Goal: Task Accomplishment & Management: Use online tool/utility

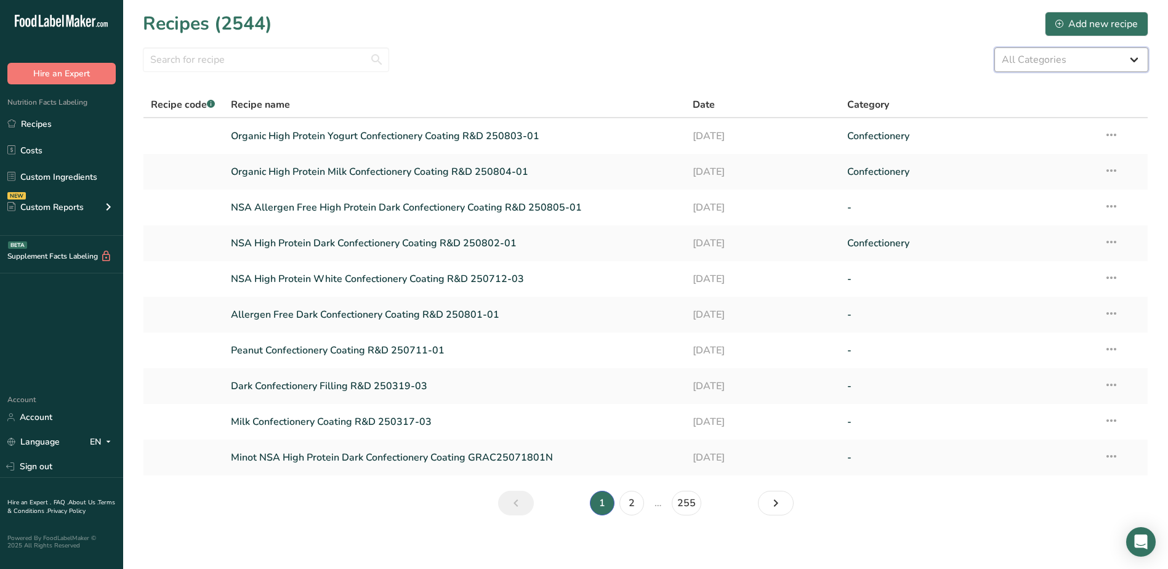
click at [1014, 59] on select "All Categories Baked Goods [GEOGRAPHIC_DATA] Confectionery Cooked Meals, Salads…" at bounding box center [1072, 59] width 154 height 25
click at [254, 62] on input "text" at bounding box center [266, 59] width 246 height 25
type input "[PERSON_NAME]"
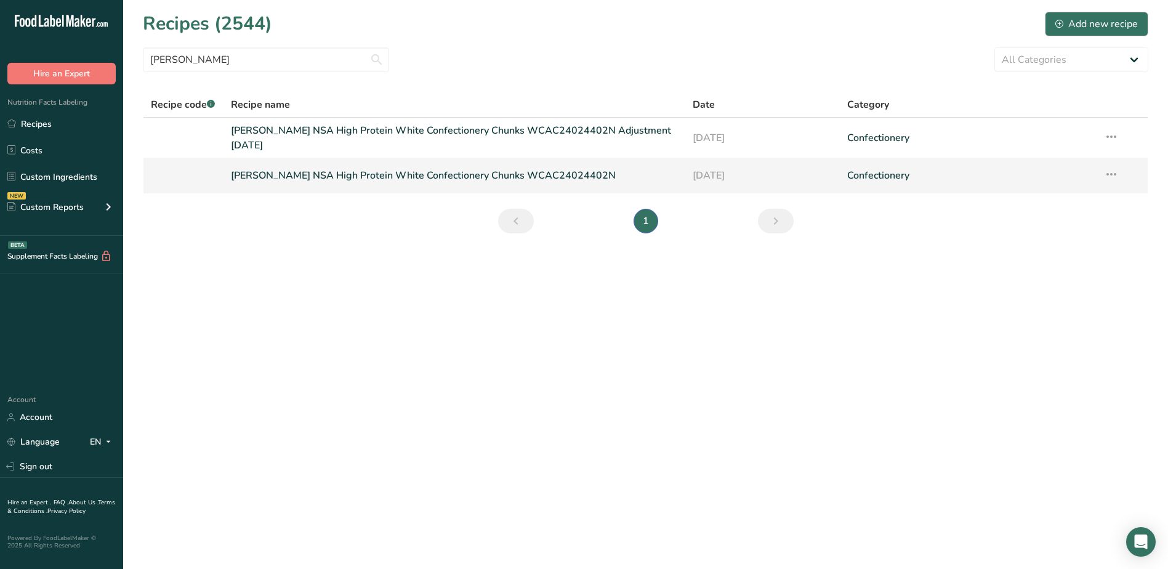
click at [1112, 174] on icon at bounding box center [1111, 174] width 15 height 22
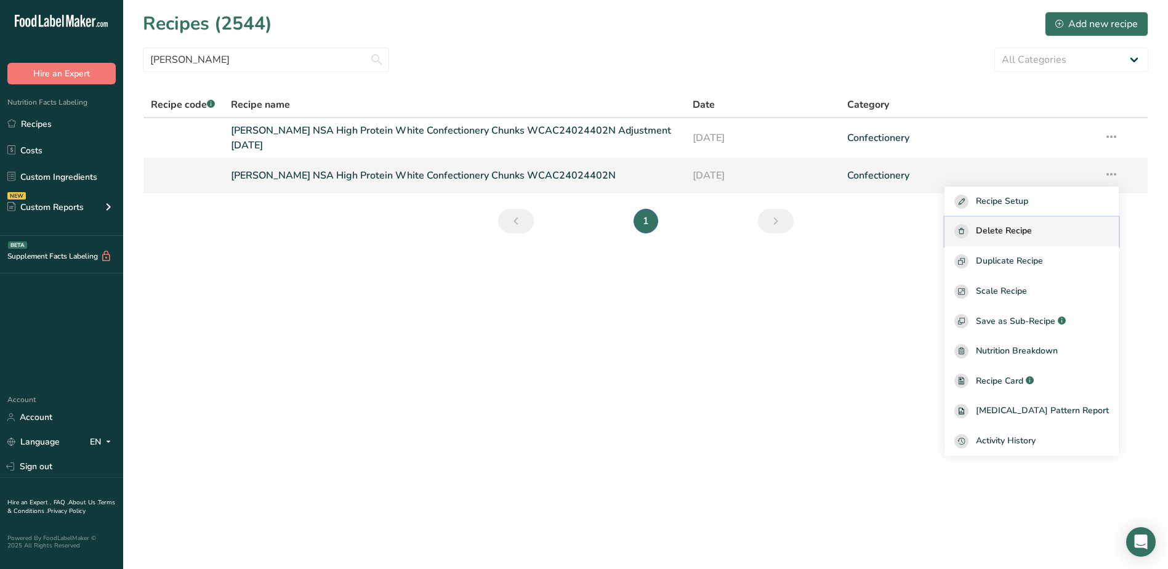
click at [1032, 228] on span "Delete Recipe" at bounding box center [1004, 231] width 56 height 14
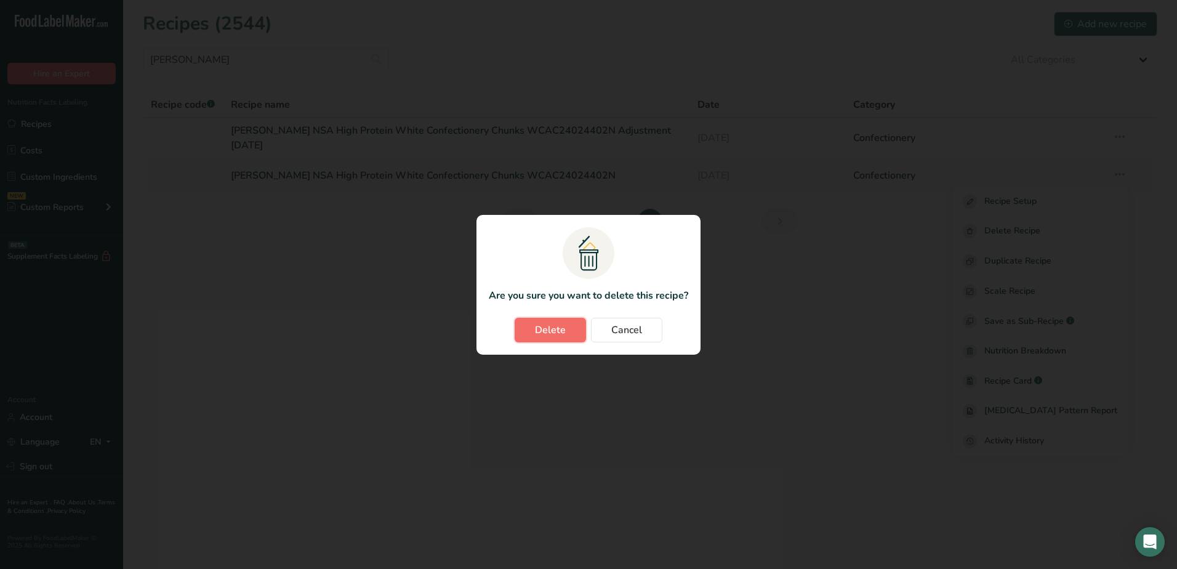
click at [568, 328] on button "Delete" at bounding box center [550, 330] width 71 height 25
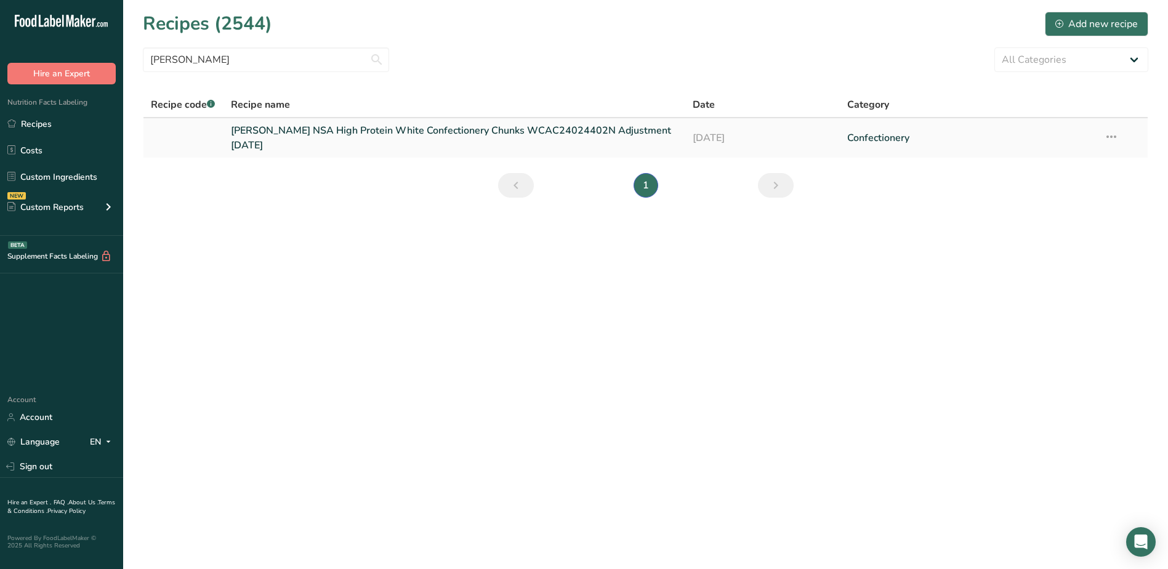
click at [584, 136] on link "[PERSON_NAME] NSA High Protein White Confectionery Chunks WCAC24024402N Adjustm…" at bounding box center [455, 138] width 448 height 30
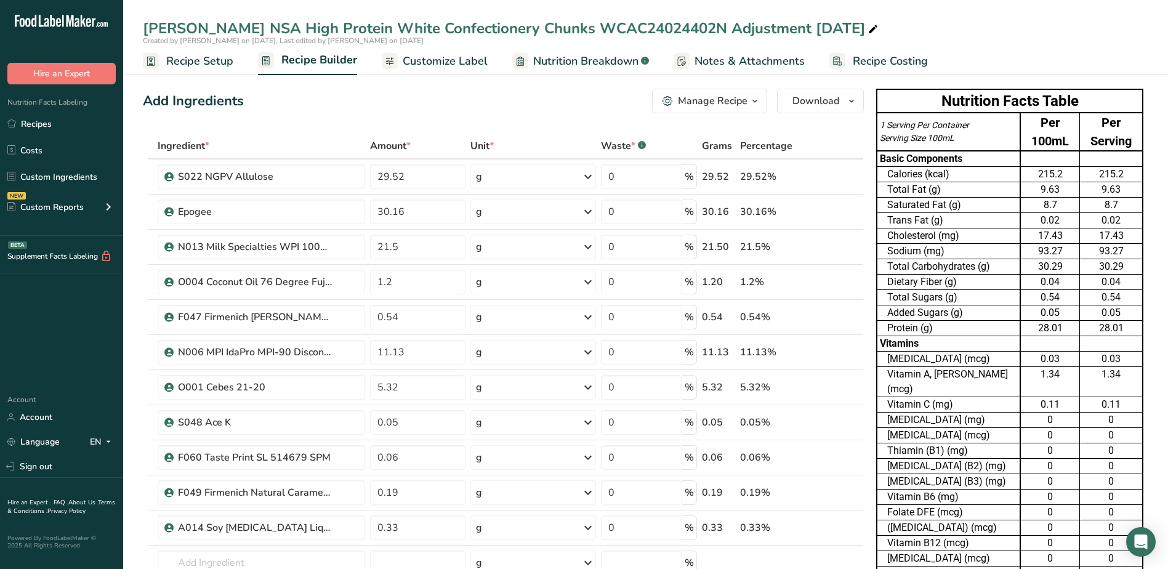
click at [646, 31] on div "[PERSON_NAME] NSA High Protein White Confectionery Chunks WCAC24024402N Adjustm…" at bounding box center [512, 28] width 738 height 22
type input "[PERSON_NAME] NSA High Protein White Confectionery Chunks WCAC24024402N [DATE]"
click at [428, 183] on input "29.52" at bounding box center [417, 176] width 95 height 25
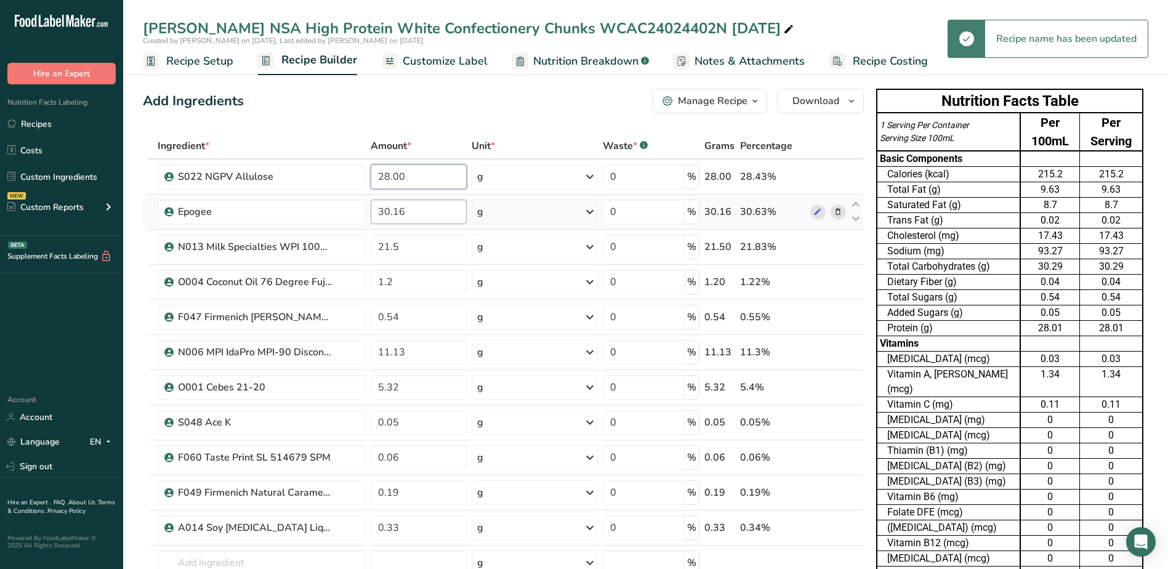
type input "28.00"
click at [424, 208] on div "Ingredient * Amount * Unit * Waste * .a-a{fill:#347362;}.b-a{fill:#fff;} Grams …" at bounding box center [503, 395] width 721 height 525
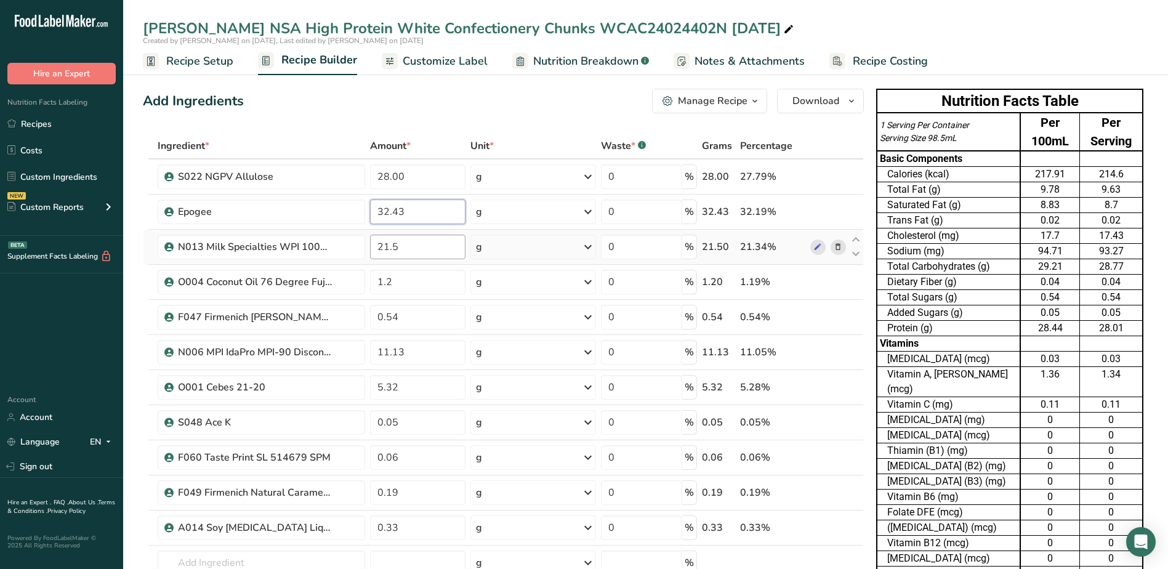
type input "32.43"
click at [419, 255] on div "Ingredient * Amount * Unit * Waste * .a-a{fill:#347362;}.b-a{fill:#fff;} Grams …" at bounding box center [503, 395] width 721 height 525
type input "21.66"
click at [407, 282] on div "Ingredient * Amount * Unit * Waste * .a-a{fill:#347362;}.b-a{fill:#fff;} Grams …" at bounding box center [503, 395] width 721 height 525
type input "1.30"
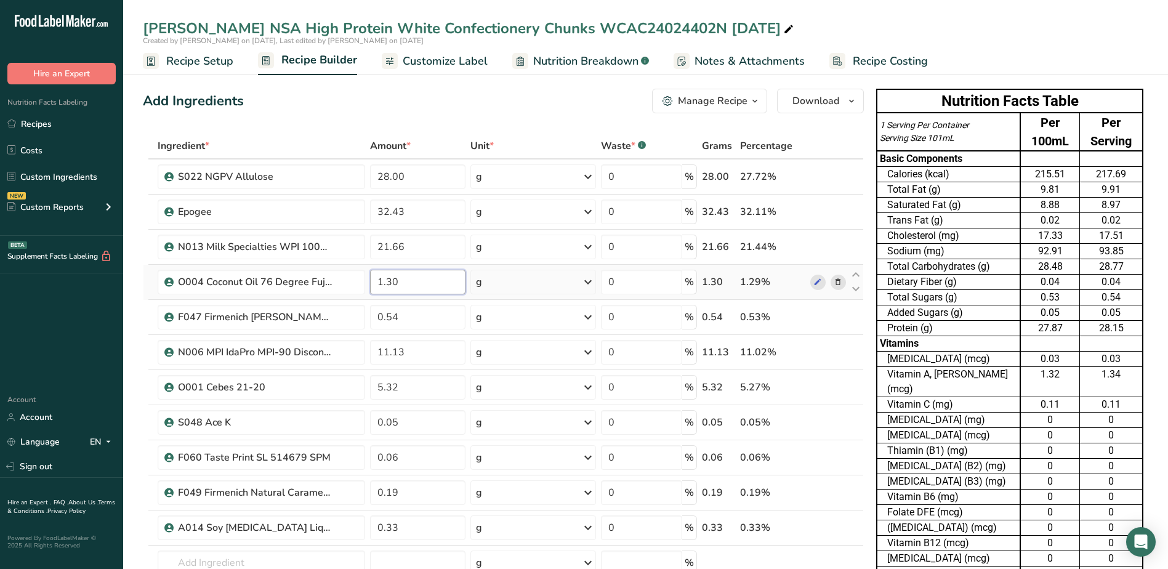
click at [404, 286] on input "1.30" at bounding box center [417, 282] width 95 height 25
click at [422, 312] on div "Ingredient * Amount * Unit * Waste * .a-a{fill:#347362;}.b-a{fill:#fff;} Grams …" at bounding box center [503, 395] width 721 height 525
type input "0.58"
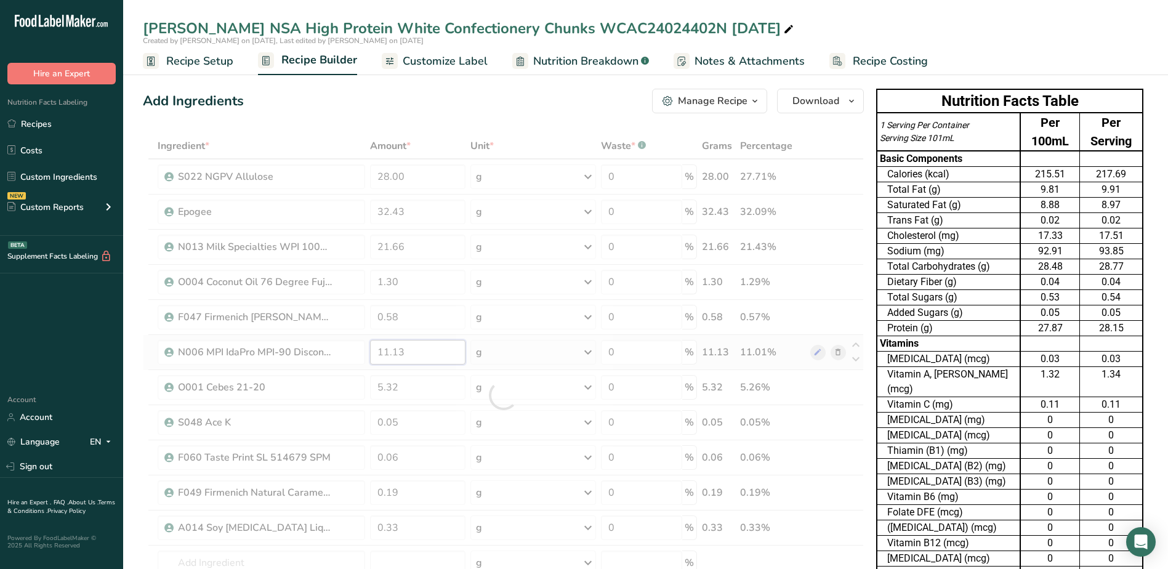
click at [409, 346] on div "Ingredient * Amount * Unit * Waste * .a-a{fill:#347362;}.b-a{fill:#fff;} Grams …" at bounding box center [503, 395] width 721 height 525
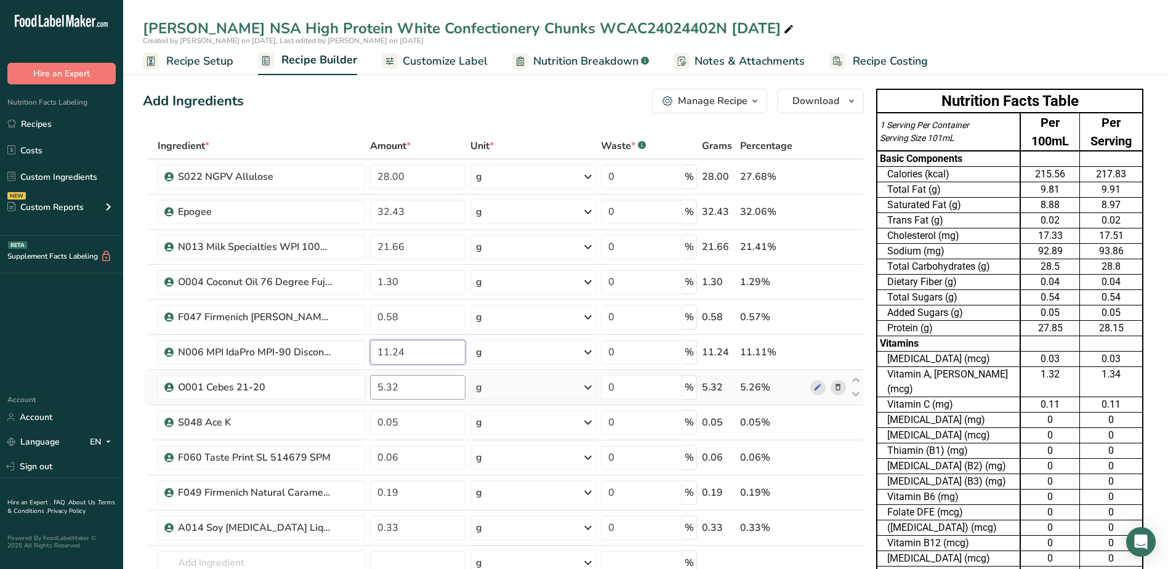
type input "11.24"
click at [404, 386] on div "Ingredient * Amount * Unit * Waste * .a-a{fill:#347362;}.b-a{fill:#fff;} Grams …" at bounding box center [503, 395] width 721 height 525
type input "5"
type input "3.98"
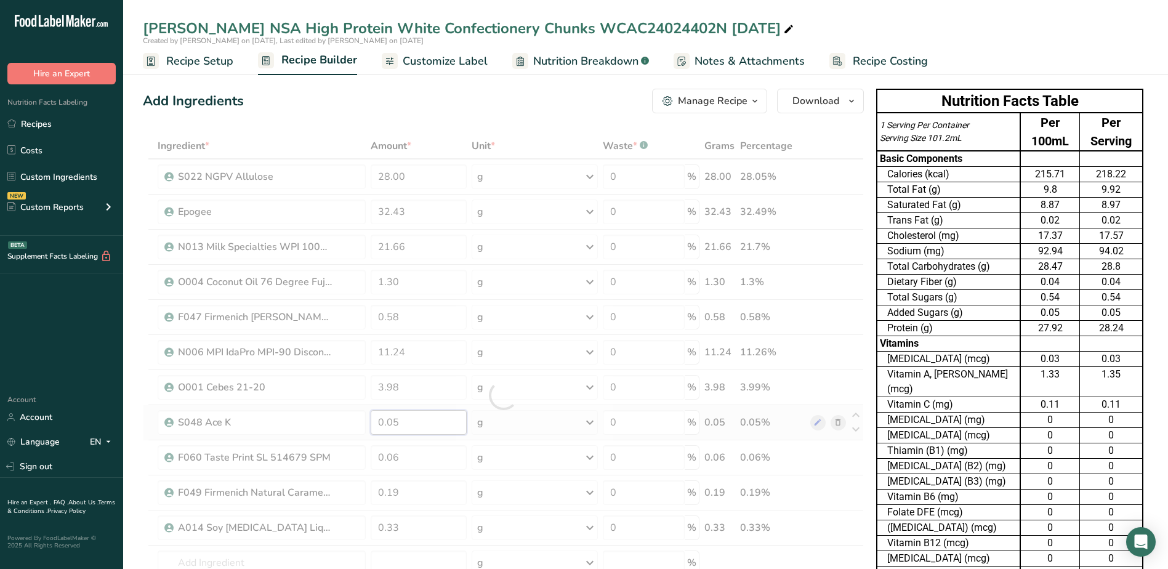
click at [412, 416] on div "Ingredient * Amount * Unit * Waste * .a-a{fill:#347362;}.b-a{fill:#fff;} Grams …" at bounding box center [503, 395] width 721 height 525
click at [419, 451] on div "Ingredient * Amount * Unit * Waste * .a-a{fill:#347362;}.b-a{fill:#fff;} Grams …" at bounding box center [503, 395] width 721 height 525
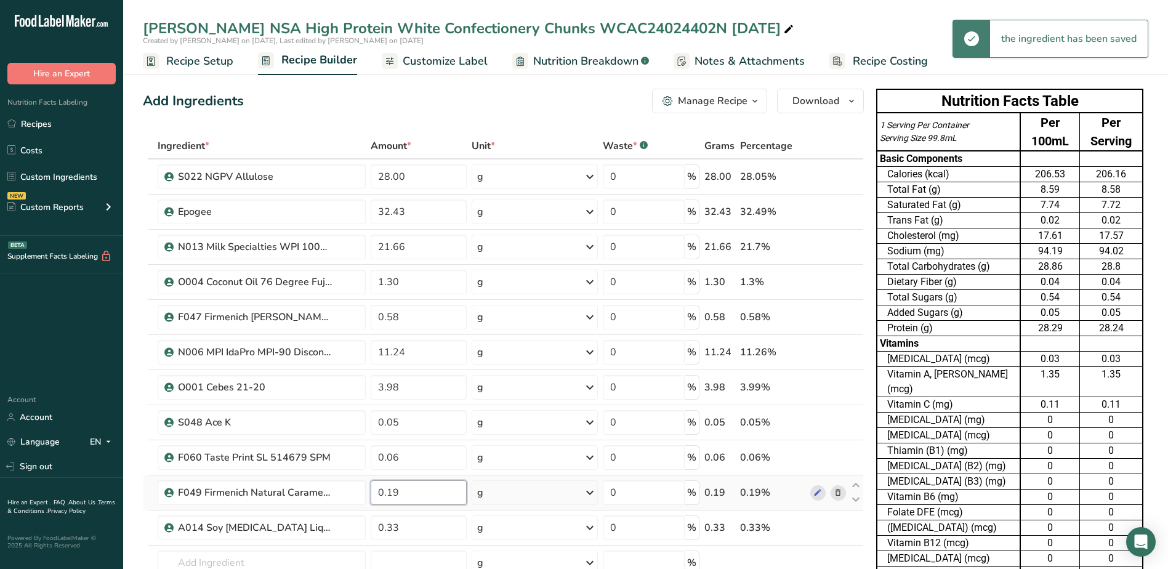
click at [416, 498] on div "Ingredient * Amount * Unit * Waste * .a-a{fill:#347362;}.b-a{fill:#fff;} Grams …" at bounding box center [503, 395] width 721 height 525
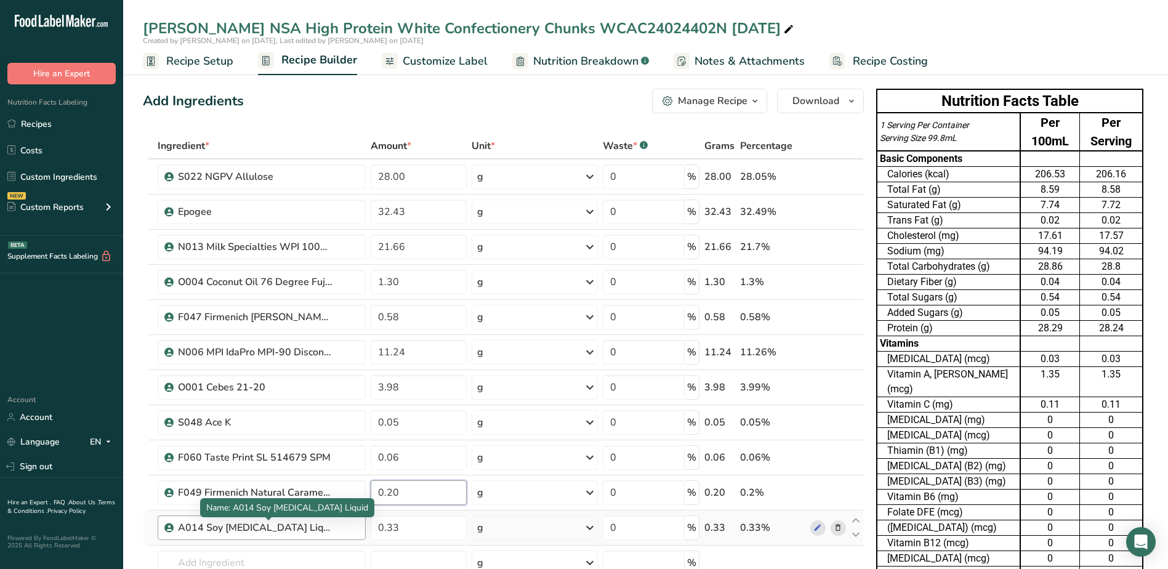
type input "0.20"
click at [315, 533] on div "Ingredient * Amount * Unit * Waste * .a-a{fill:#347362;}.b-a{fill:#fff;} Grams …" at bounding box center [503, 395] width 721 height 525
click at [315, 533] on div "A014 Soy [MEDICAL_DATA] Liquid" at bounding box center [255, 527] width 154 height 15
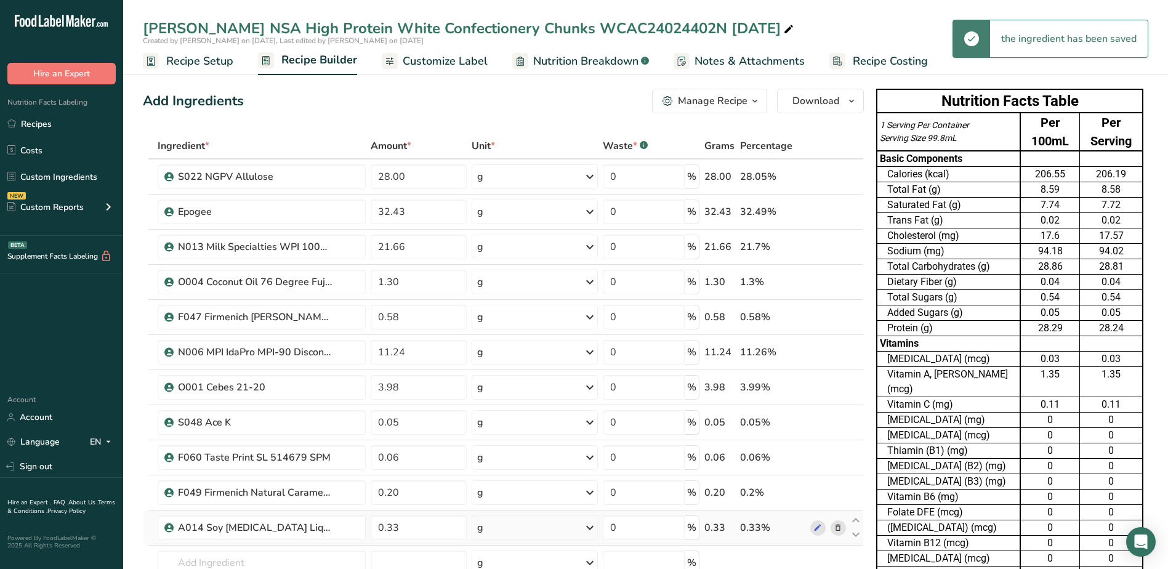
click at [834, 527] on icon at bounding box center [838, 528] width 9 height 13
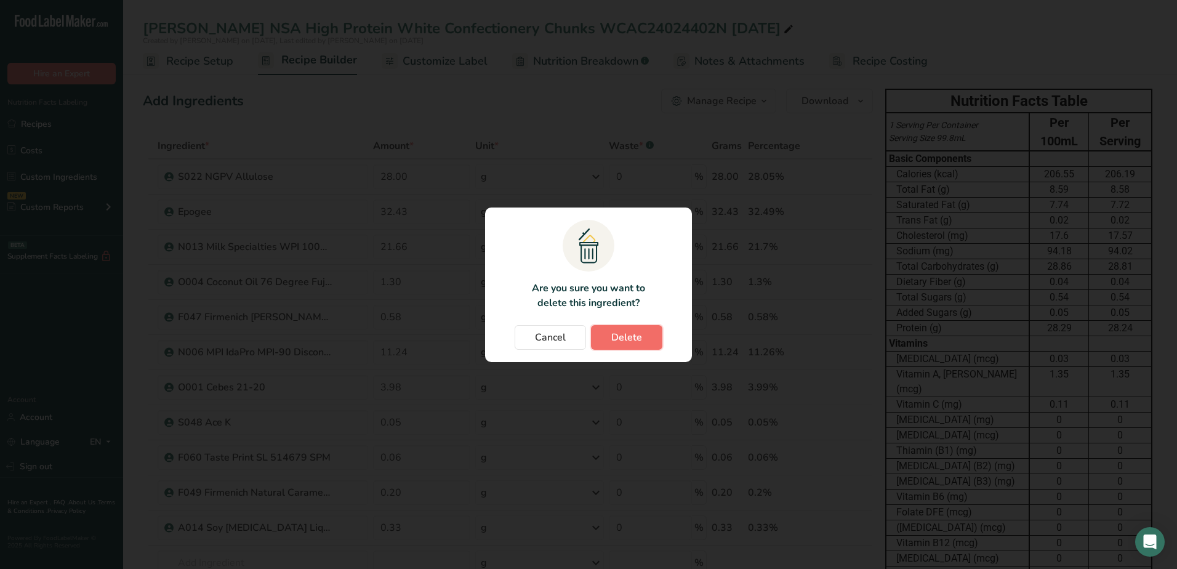
click at [632, 335] on span "Delete" at bounding box center [627, 337] width 31 height 15
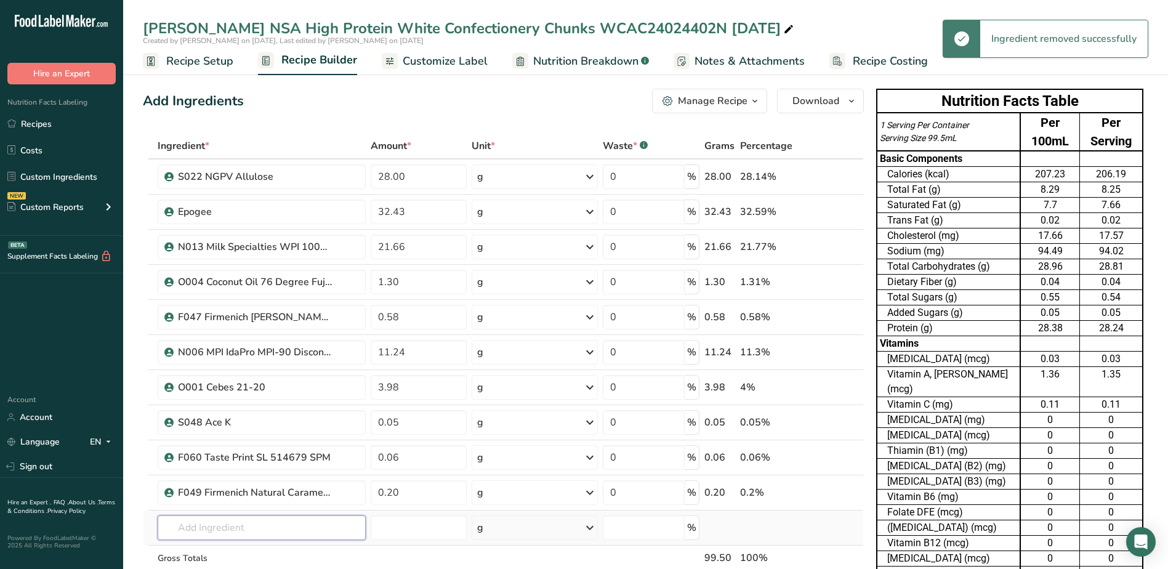
click at [266, 518] on input "text" at bounding box center [262, 527] width 208 height 25
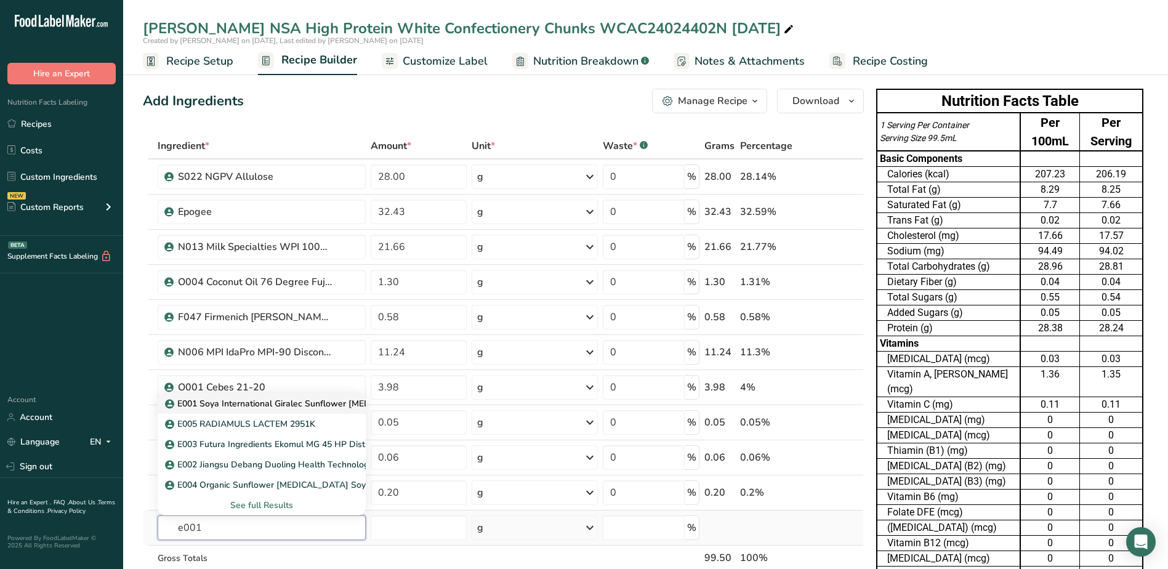
type input "e001"
click at [248, 400] on p "E001 Soya International Giralec Sunflower [MEDICAL_DATA] SUNRISE SFL" at bounding box center [323, 403] width 310 height 13
type input "E001 Soya International Giralec Sunflower [MEDICAL_DATA] SUNRISE SFL"
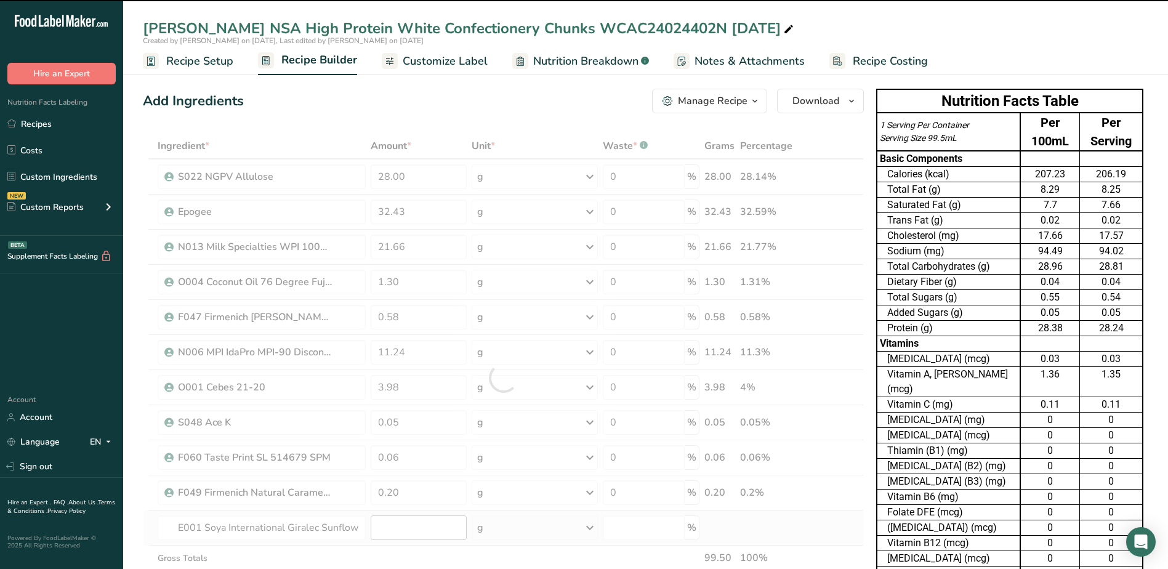
type input "0"
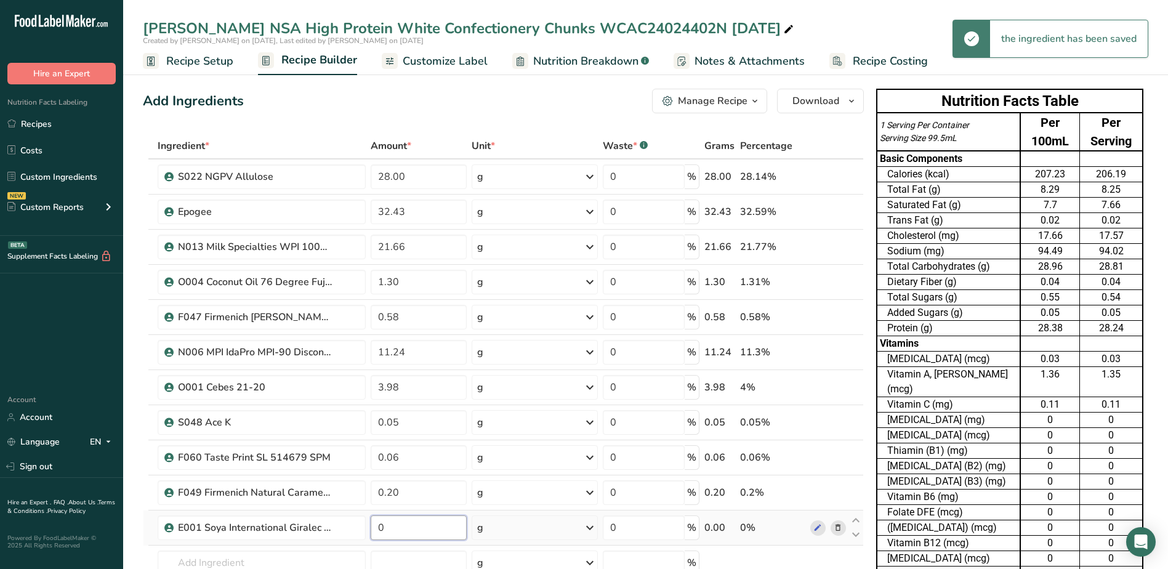
click at [392, 527] on input "0" at bounding box center [419, 527] width 96 height 25
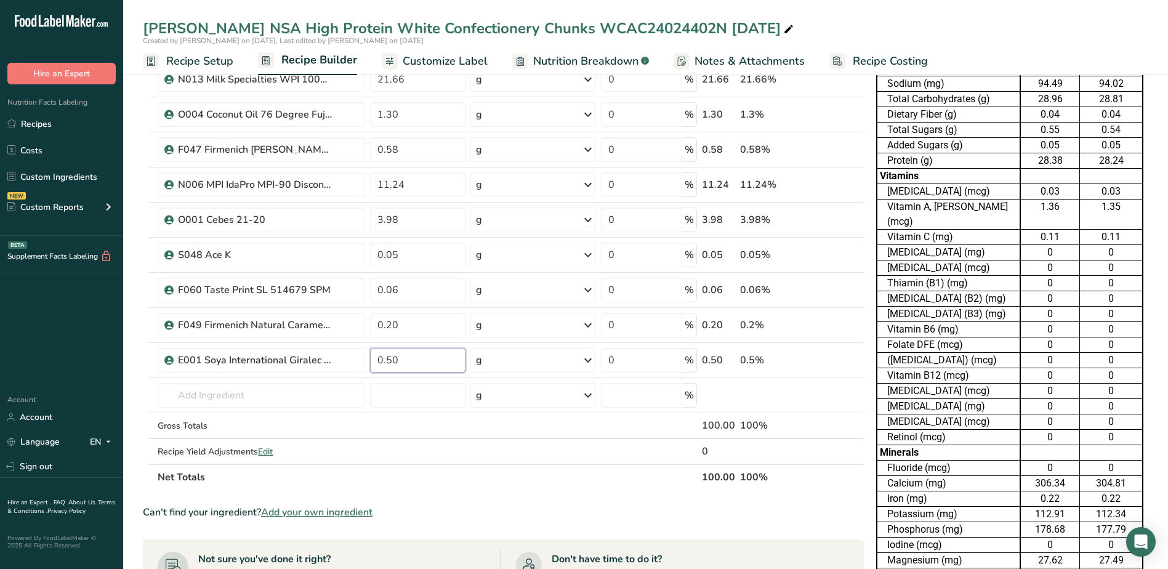
scroll to position [185, 0]
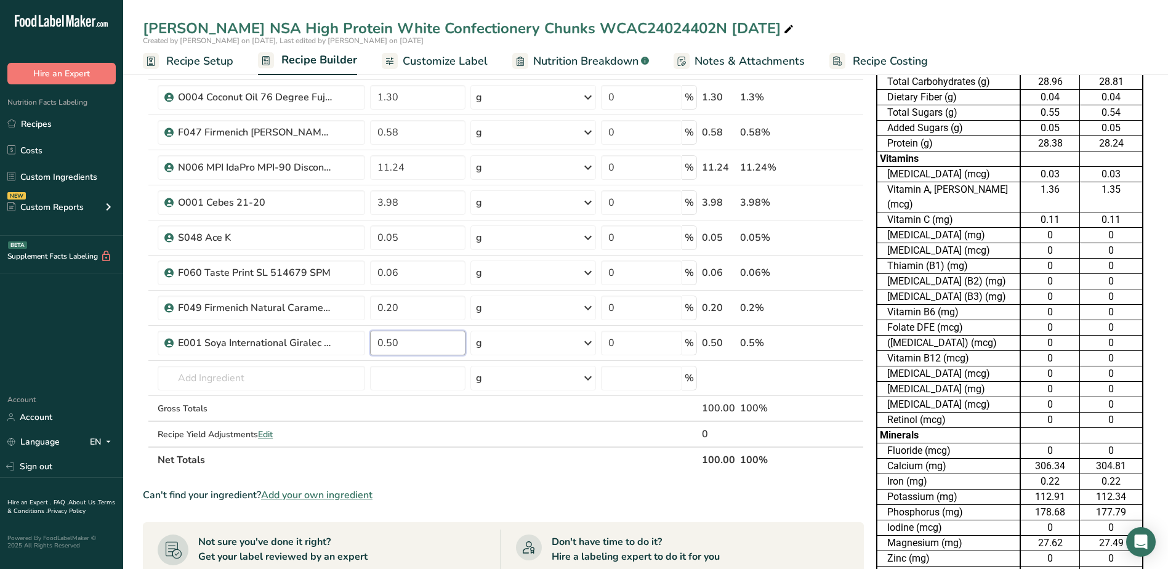
type input "0.50"
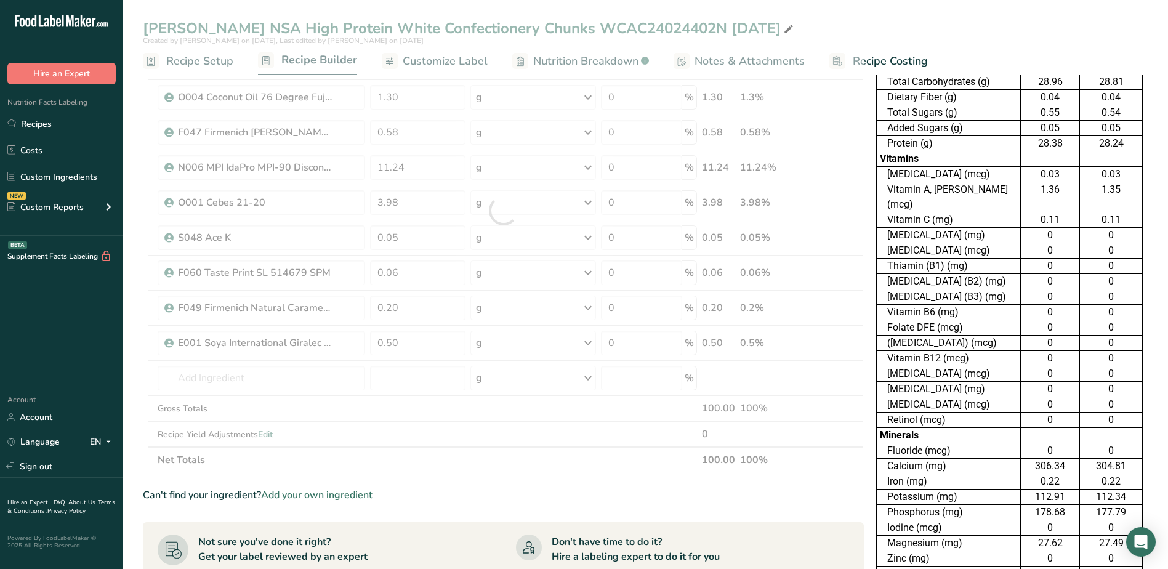
click at [583, 475] on section "Ingredient * Amount * Unit * Waste * .a-a{fill:#347362;}.b-a{fill:#fff;} Grams …" at bounding box center [503, 418] width 721 height 941
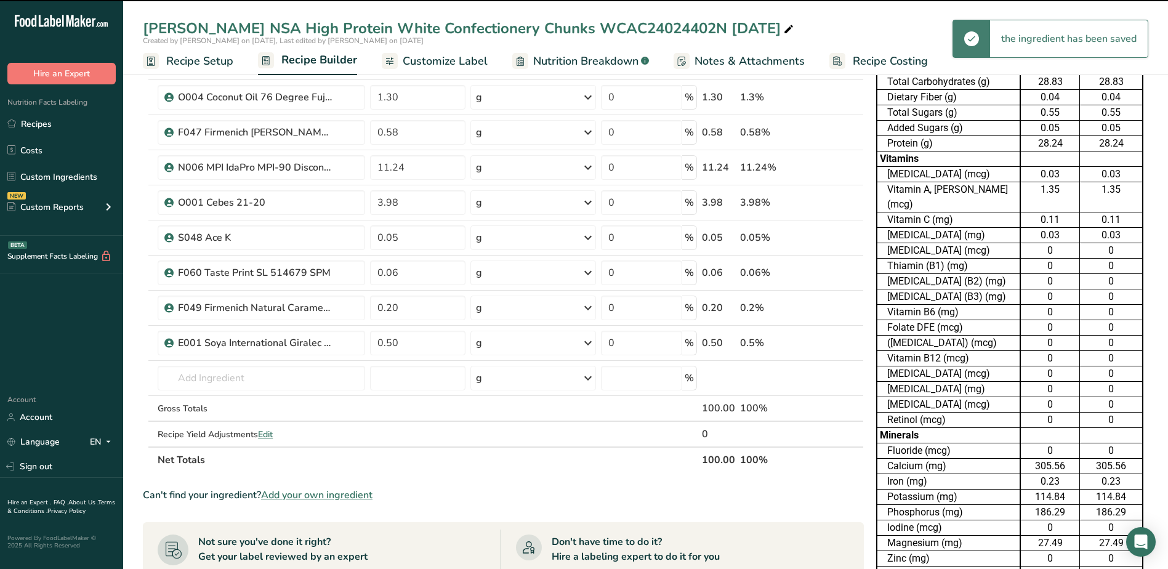
click at [442, 67] on span "Customize Label" at bounding box center [445, 61] width 85 height 17
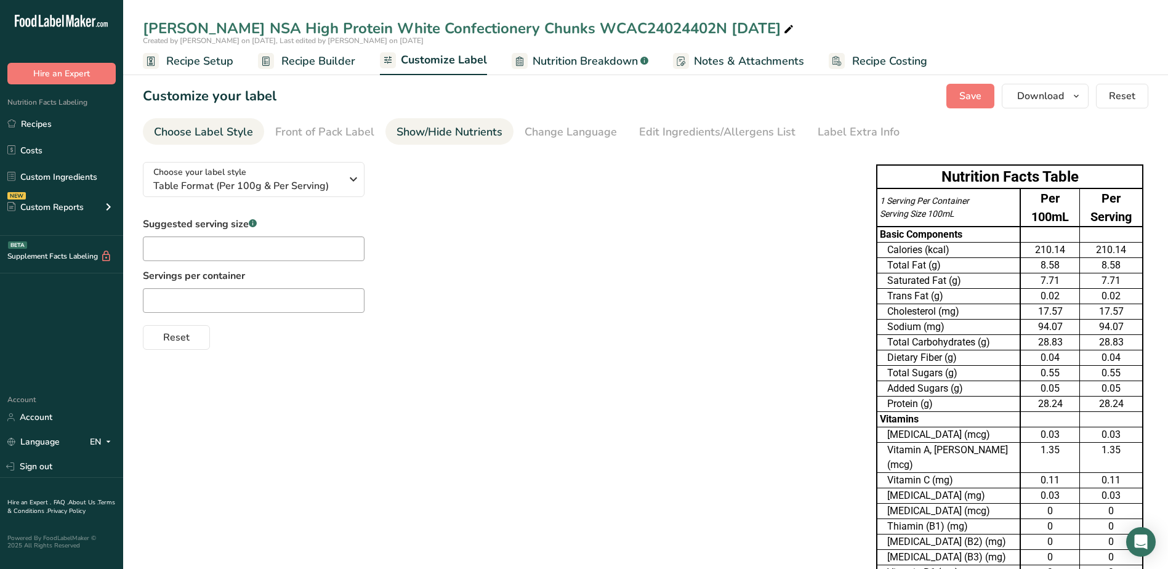
click at [432, 138] on div "Show/Hide Nutrients" at bounding box center [450, 132] width 106 height 17
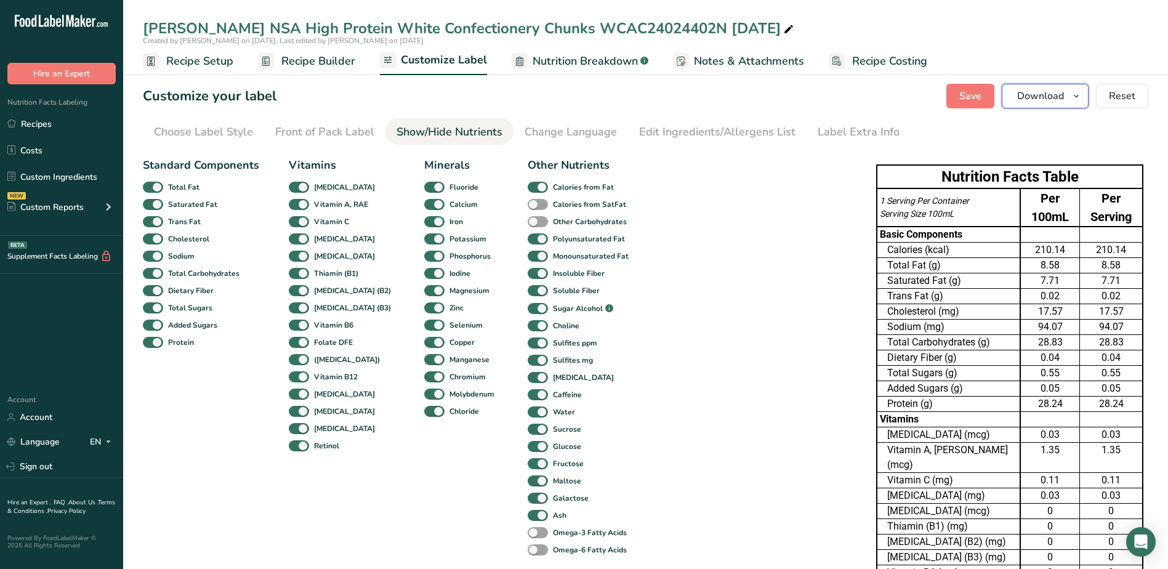
click at [1078, 105] on button "Download" at bounding box center [1045, 96] width 87 height 25
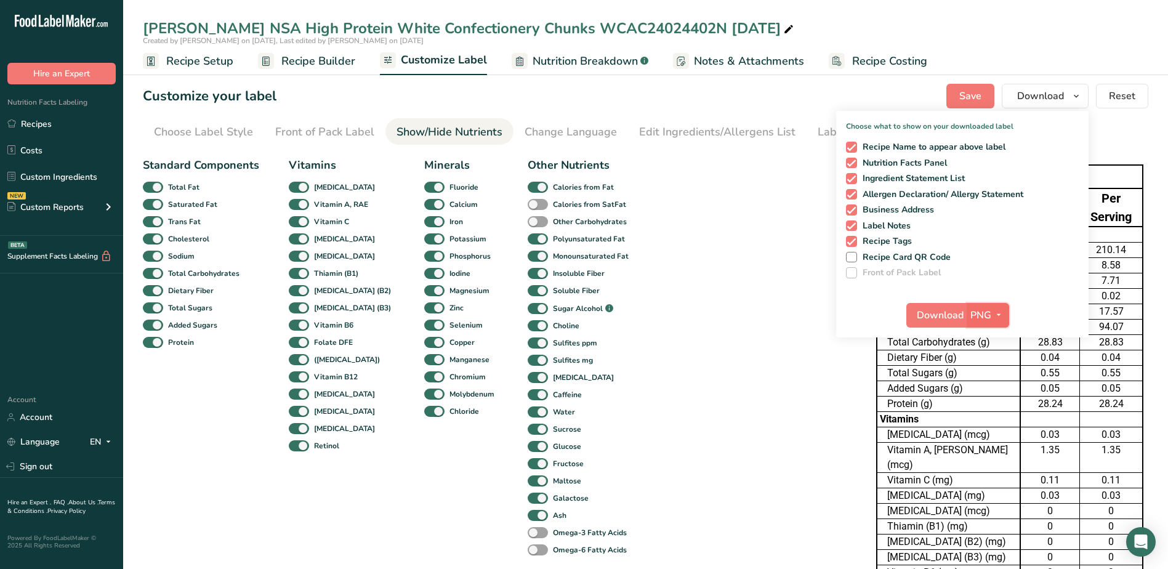
click at [998, 315] on icon "button" at bounding box center [999, 314] width 10 height 15
click at [995, 414] on link "XLSX" at bounding box center [989, 421] width 39 height 20
checkbox input "false"
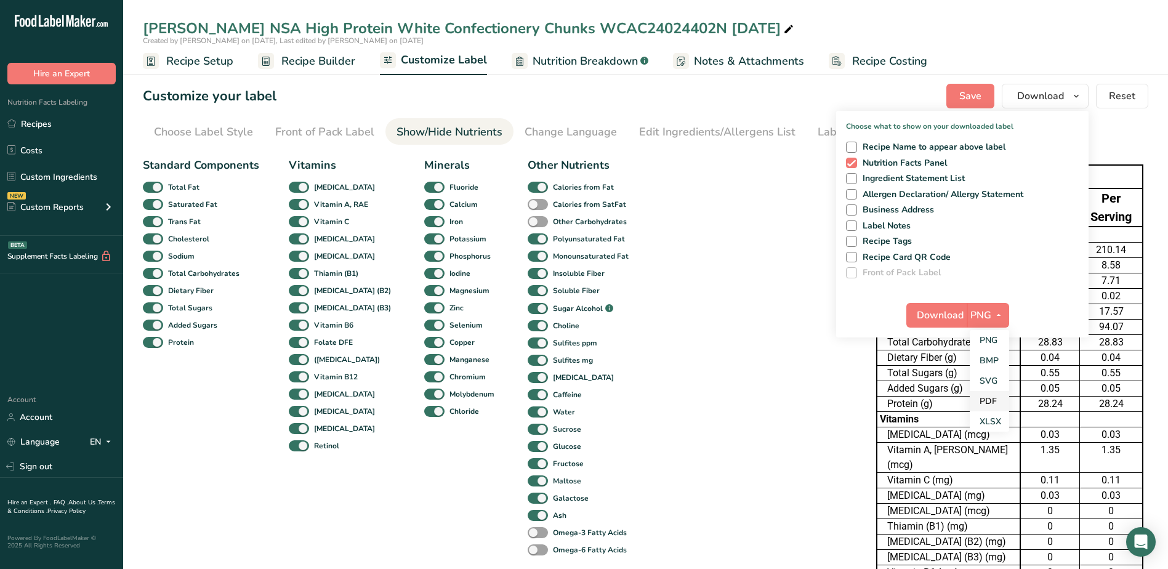
checkbox input "false"
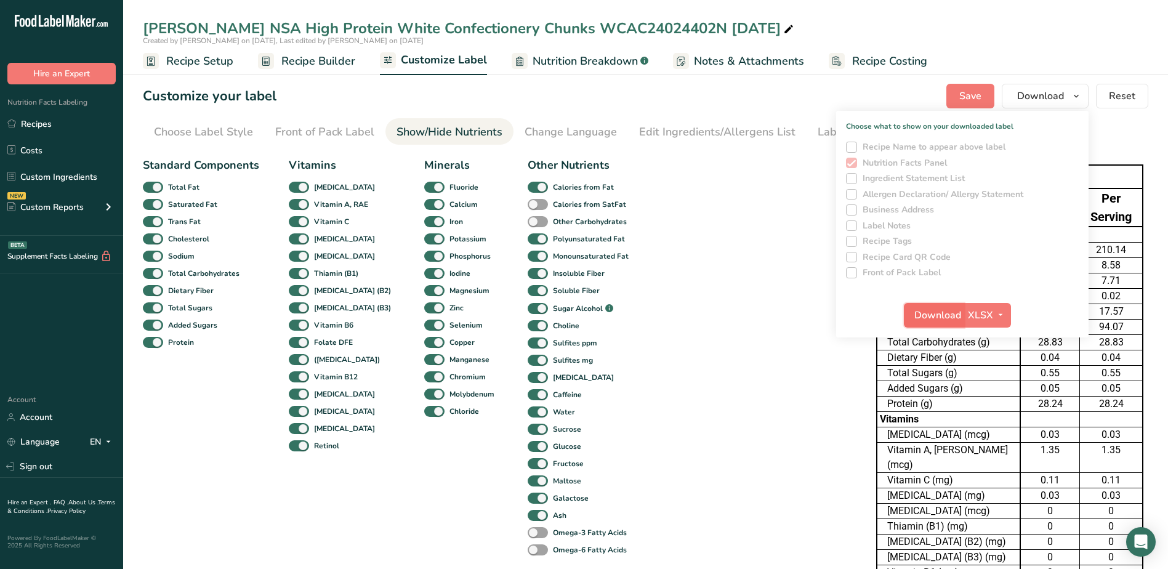
click at [953, 320] on span "Download" at bounding box center [937, 315] width 47 height 15
